Goal: Browse casually

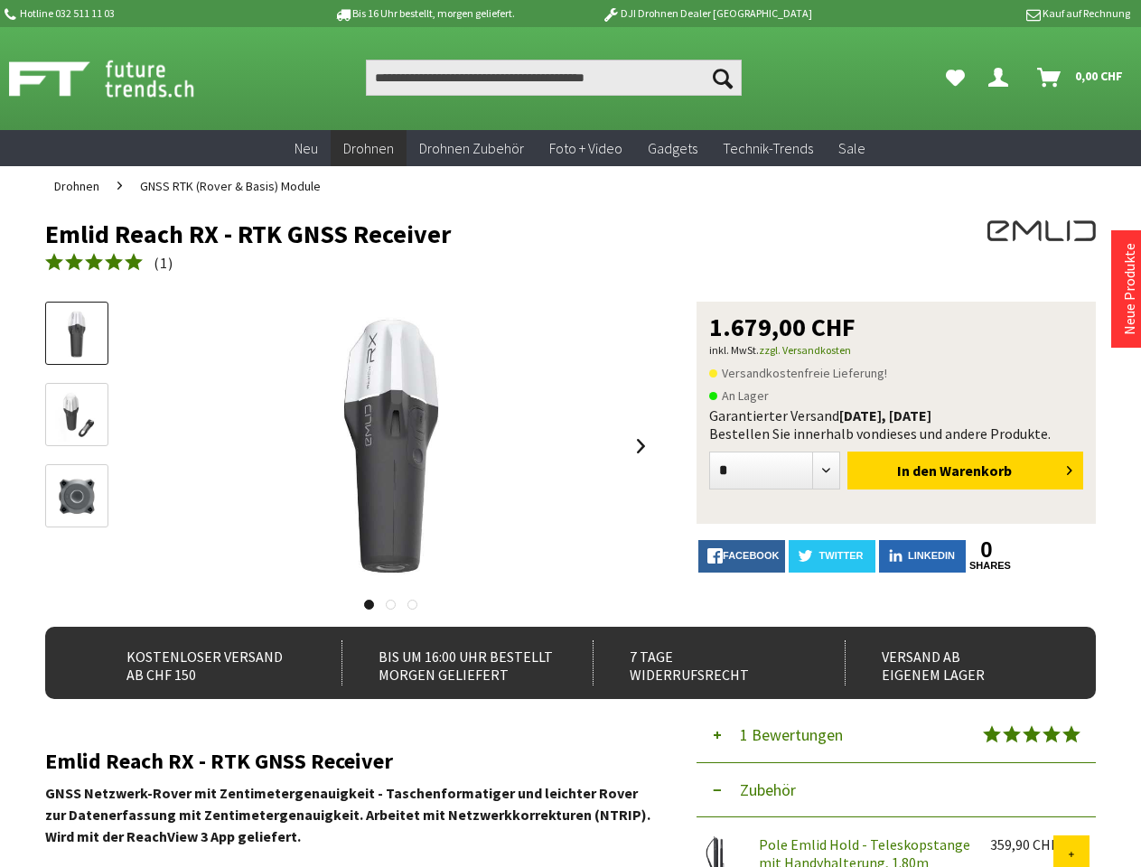
click at [570, 434] on div at bounding box center [390, 446] width 529 height 289
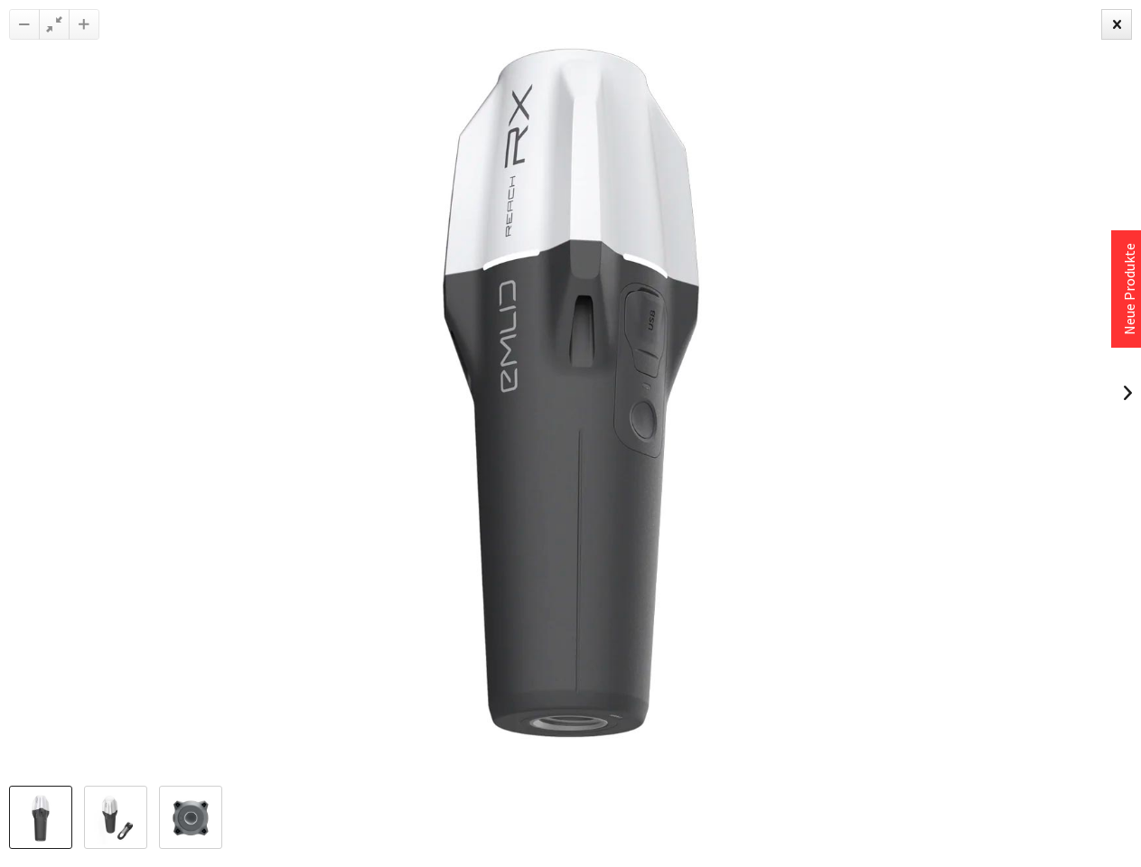
click at [570, 537] on img at bounding box center [571, 393] width 786 height 786
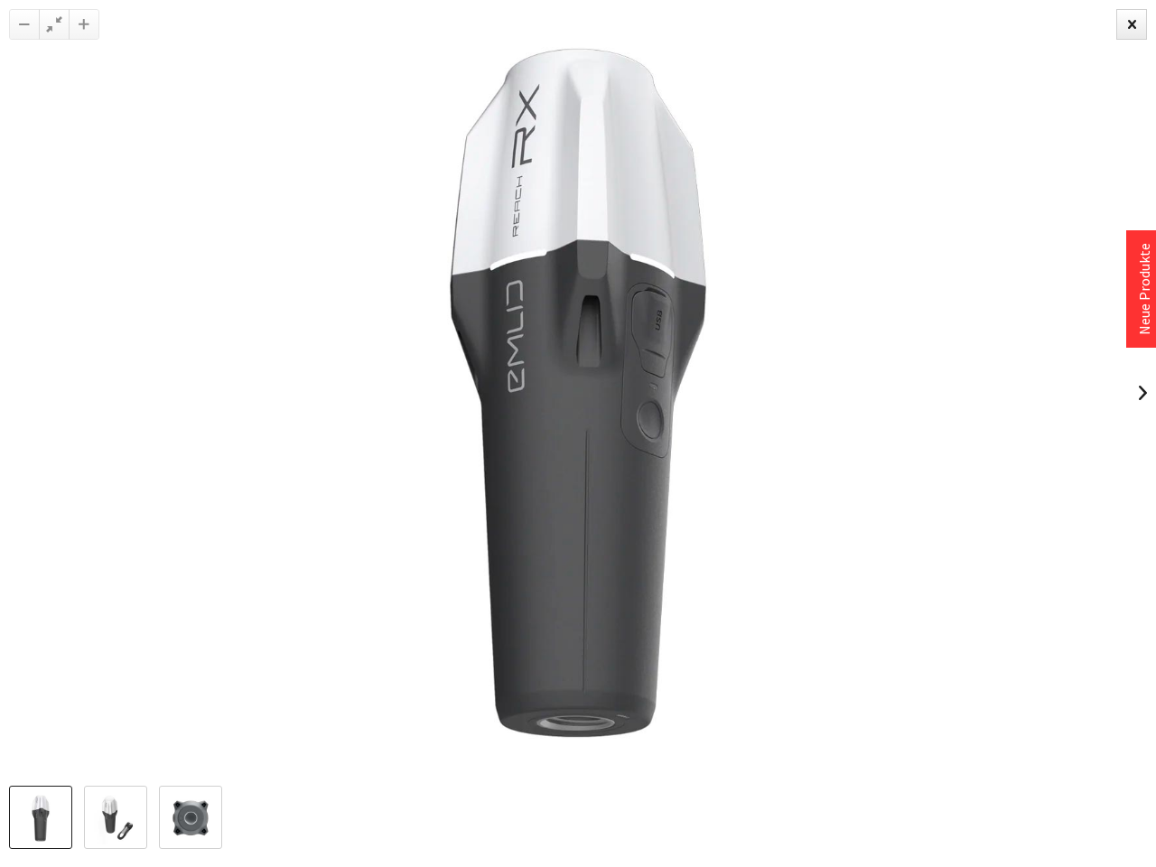
click at [390, 446] on img at bounding box center [578, 393] width 786 height 786
click at [641, 446] on img at bounding box center [578, 393] width 786 height 786
click at [369, 604] on img at bounding box center [578, 393] width 786 height 786
click at [390, 604] on img at bounding box center [578, 393] width 786 height 786
click at [412, 604] on img at bounding box center [578, 393] width 786 height 786
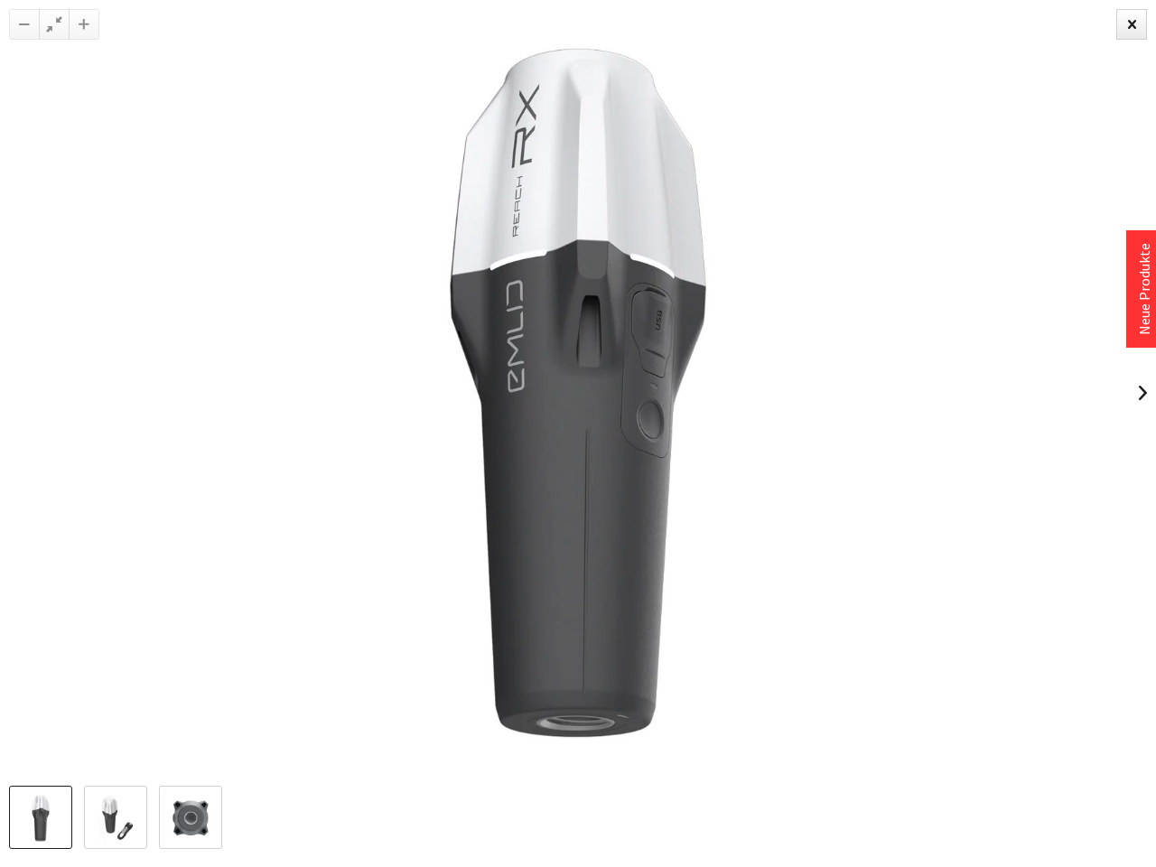
click at [971, 550] on img at bounding box center [578, 393] width 786 height 786
click at [971, 566] on img at bounding box center [578, 393] width 786 height 786
click at [896, 735] on img at bounding box center [578, 393] width 786 height 786
